Goal: Information Seeking & Learning: Learn about a topic

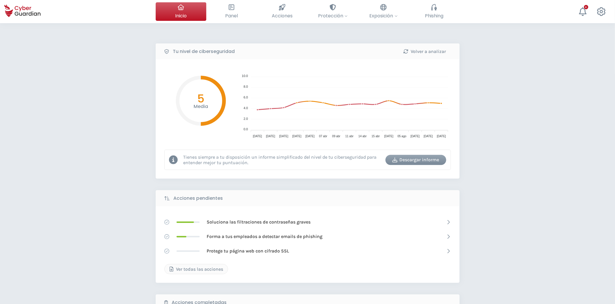
click at [428, 158] on div "Descargar informe" at bounding box center [416, 159] width 52 height 7
click at [241, 12] on button "Panel Revisa toda tu seguridad de un vistazo" at bounding box center [231, 11] width 51 height 19
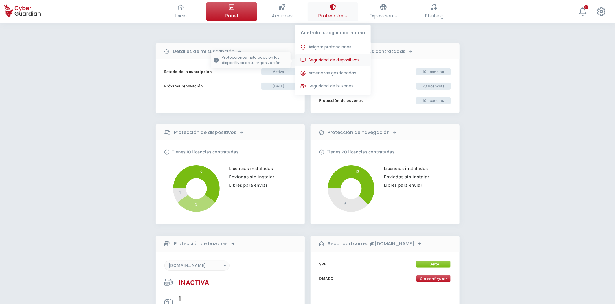
click at [333, 61] on span "Seguridad de dispositivos" at bounding box center [333, 60] width 51 height 6
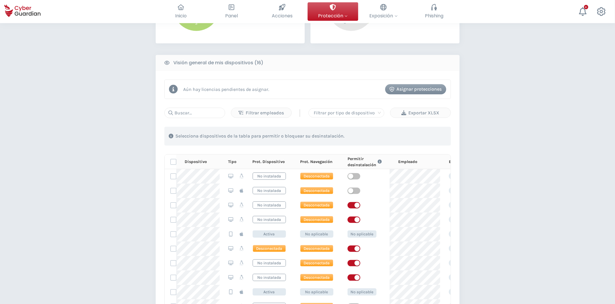
scroll to position [193, 0]
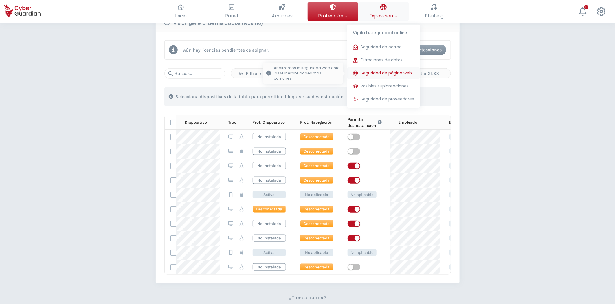
click at [381, 74] on span "Seguridad de página web" at bounding box center [386, 73] width 51 height 6
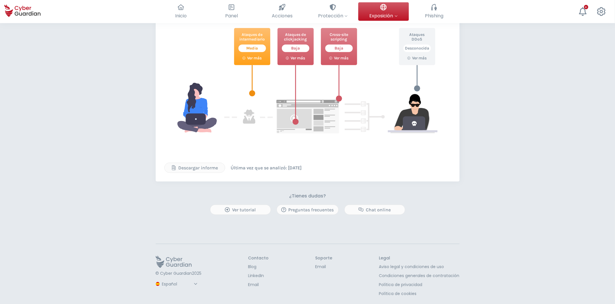
scroll to position [168, 0]
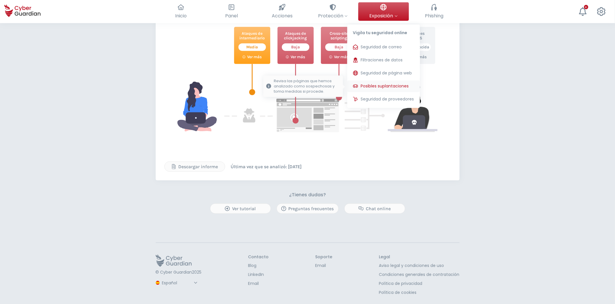
click at [390, 89] on button "Posibles suplantaciones Revisa las páginas que hemos analizado como sospechosas…" at bounding box center [383, 86] width 73 height 12
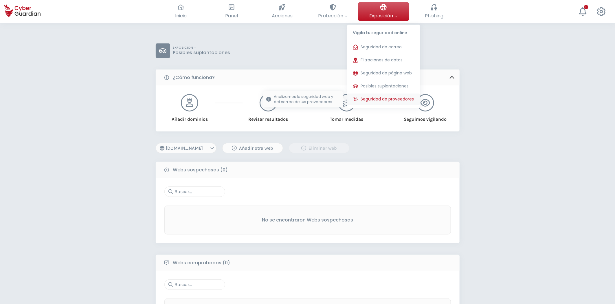
click at [390, 101] on span "Seguridad de proveedores" at bounding box center [387, 99] width 53 height 6
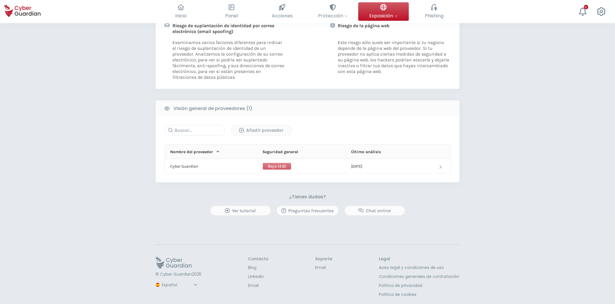
scroll to position [154, 0]
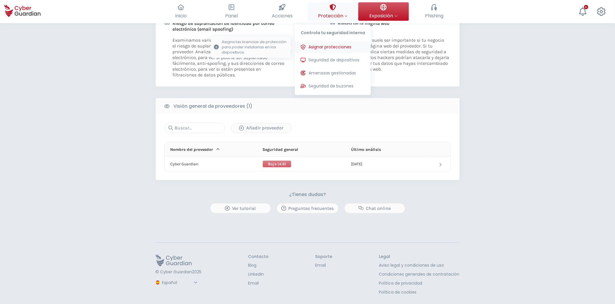
click at [334, 47] on span "Asignar protecciones" at bounding box center [329, 47] width 43 height 6
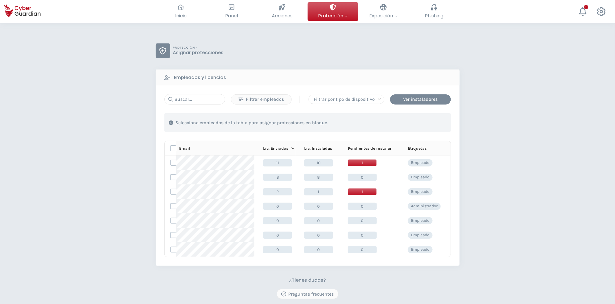
click at [418, 105] on div "Filtrar empleados | Filtrar por tipo de dispositivo Ver instaladores 1 . Con la…" at bounding box center [307, 175] width 286 height 163
click at [420, 102] on div "Ver instaladores" at bounding box center [420, 99] width 52 height 7
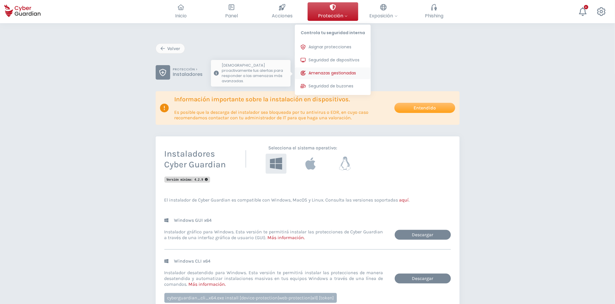
click at [351, 69] on button "Amenazas gestionadas Monitorizamos proactivamente tus alertas para responder a …" at bounding box center [333, 73] width 76 height 12
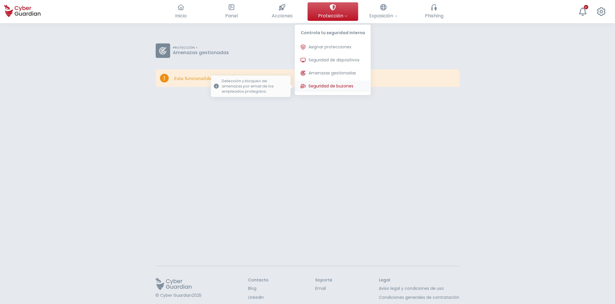
click at [352, 86] on span "Seguridad de buzones" at bounding box center [330, 86] width 45 height 6
